Goal: Find contact information: Find contact information

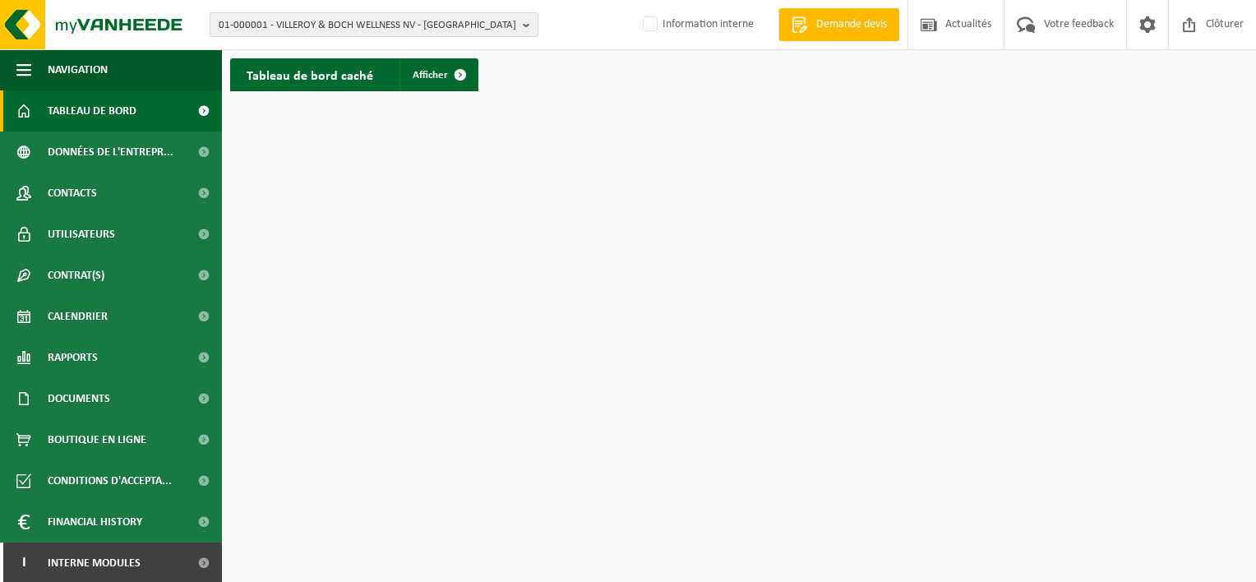
click at [450, 28] on span "01-000001 - VILLEROY & BOCH WELLNESS NV - [GEOGRAPHIC_DATA]" at bounding box center [368, 25] width 298 height 25
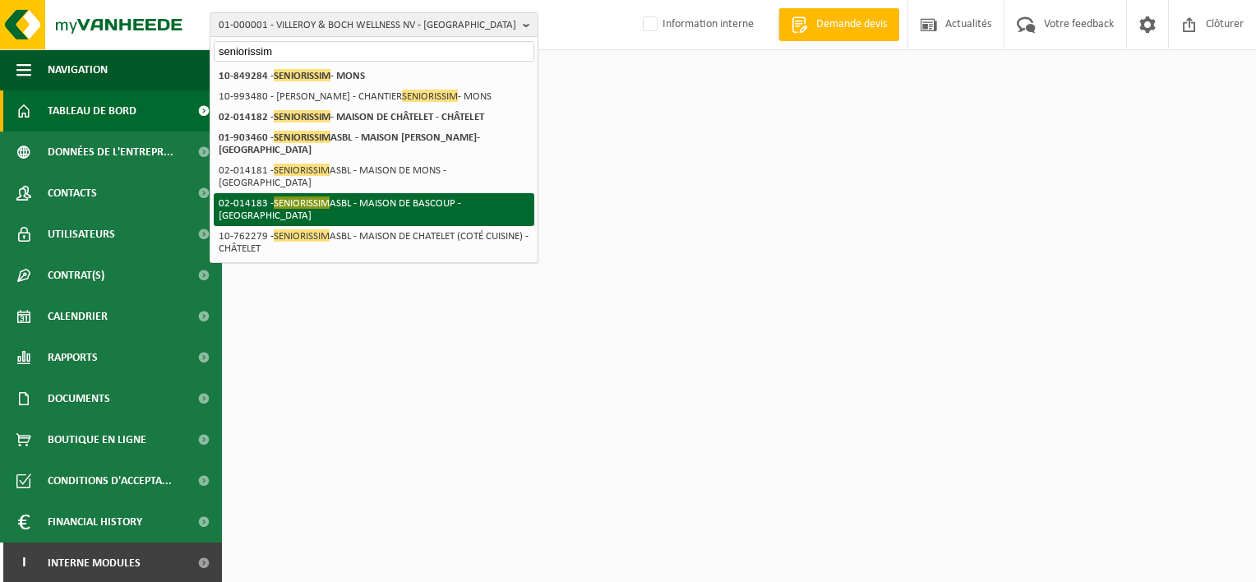
type input "seniorissim"
click at [398, 193] on li "02-014183 - SENIORISSIM ASBL - MAISON DE BASCOUP - [GEOGRAPHIC_DATA]" at bounding box center [374, 209] width 321 height 33
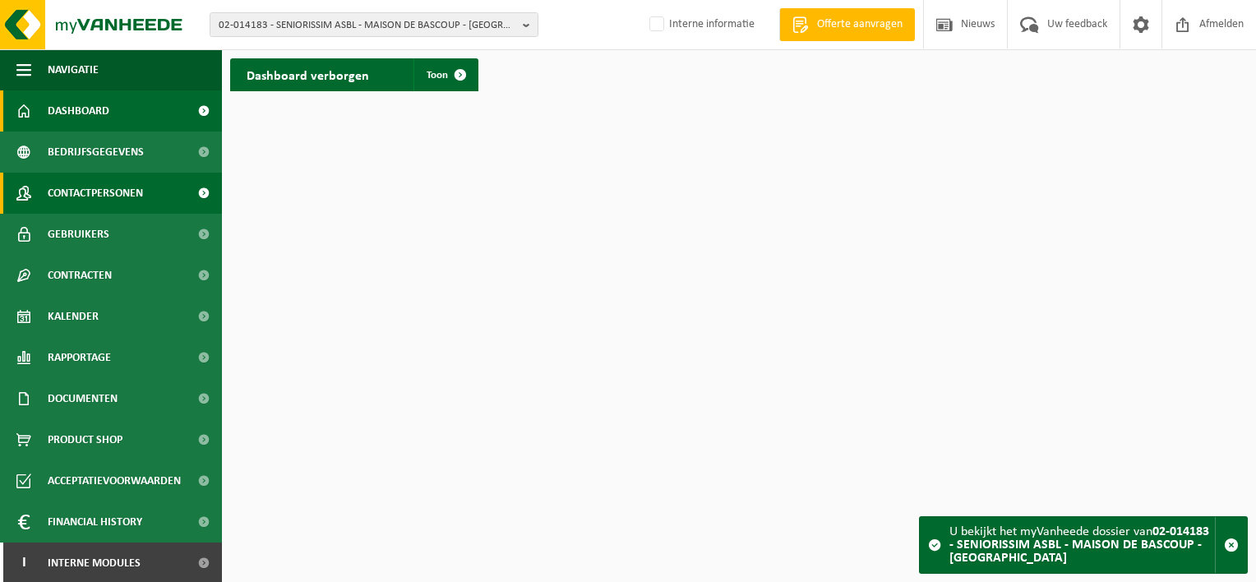
click at [105, 201] on span "Contactpersonen" at bounding box center [95, 193] width 95 height 41
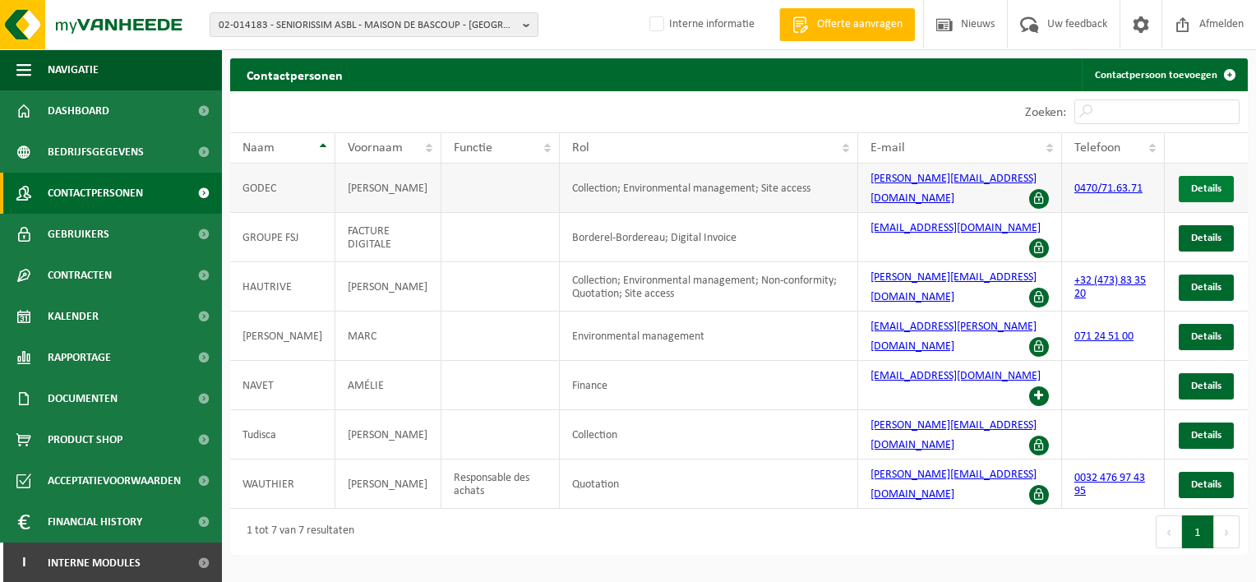
click at [1210, 183] on span "Details" at bounding box center [1206, 188] width 30 height 11
